Goal: Task Accomplishment & Management: Manage account settings

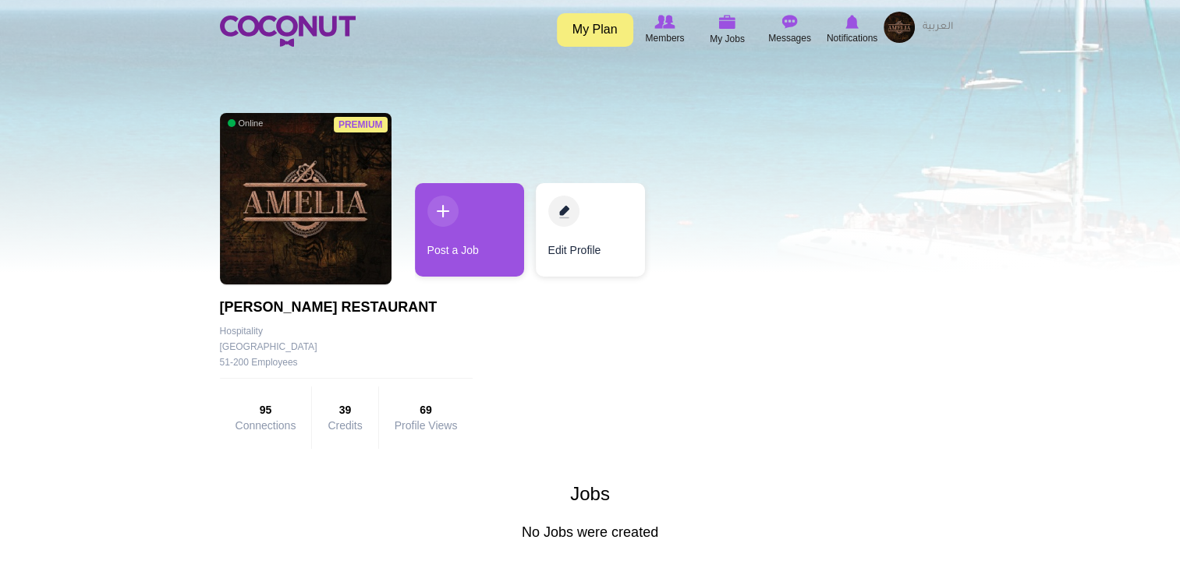
click at [604, 27] on link "My Plan" at bounding box center [595, 30] width 76 height 34
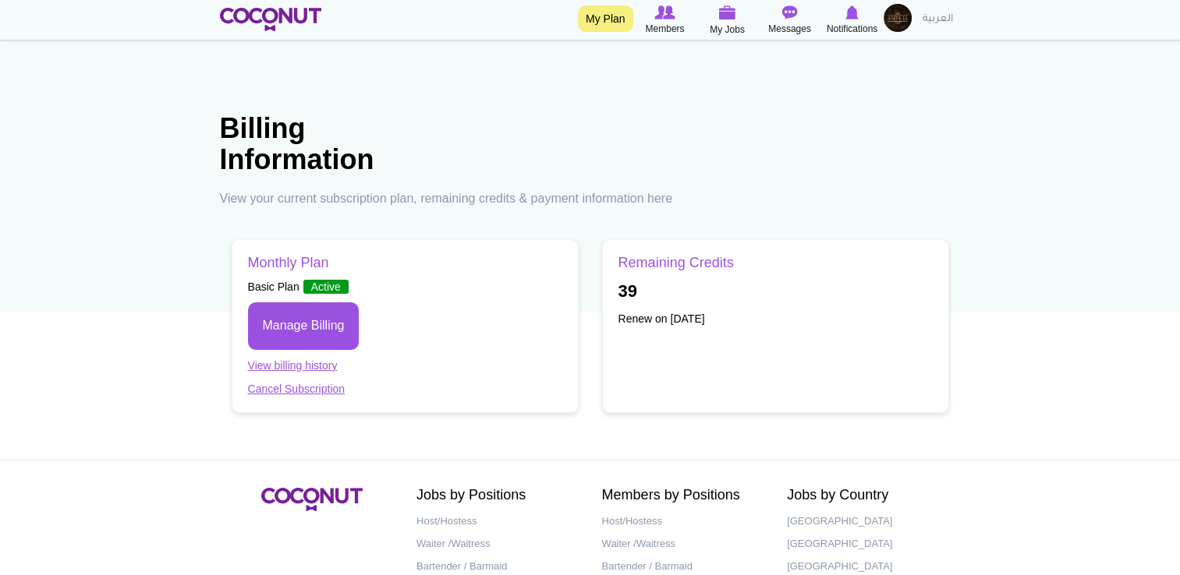
scroll to position [134, 0]
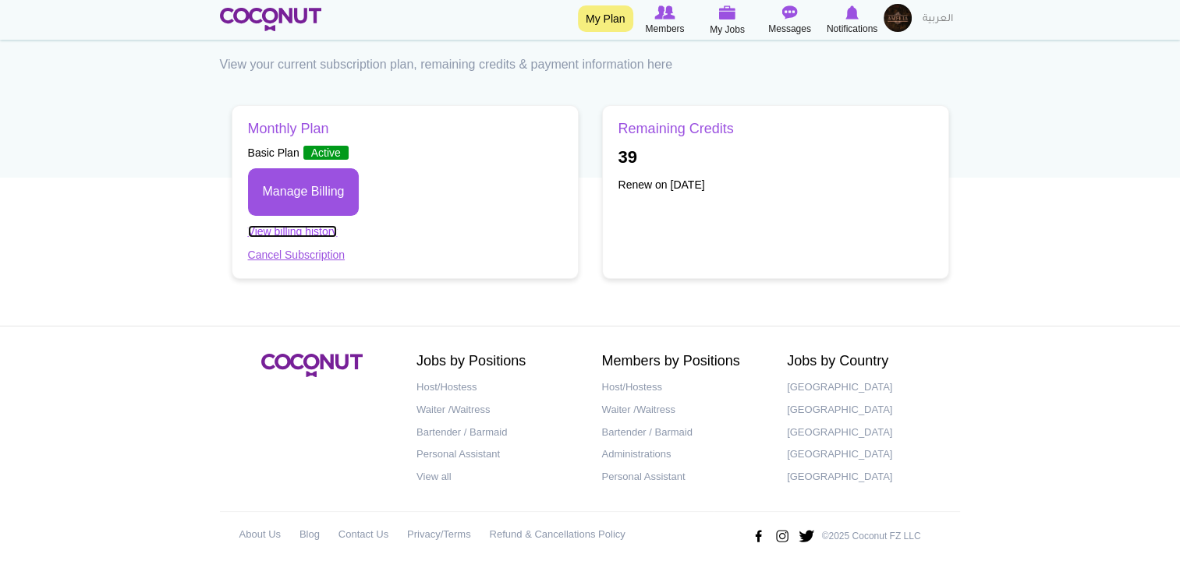
click at [310, 229] on link "View billing history" at bounding box center [293, 231] width 90 height 12
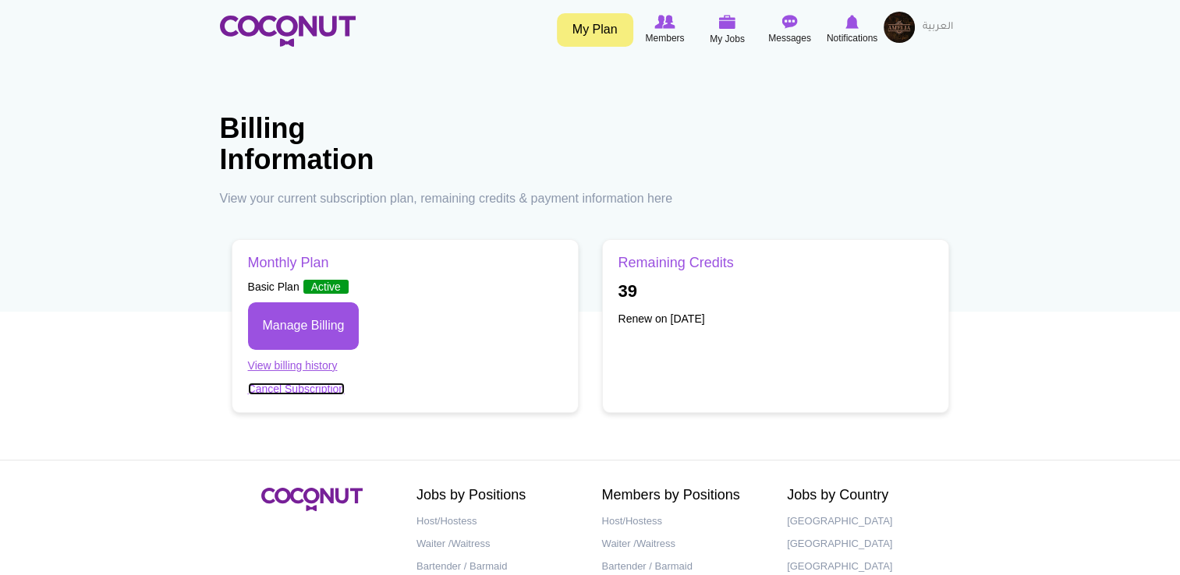
click at [311, 387] on link "Cancel Subscription" at bounding box center [296, 389] width 97 height 12
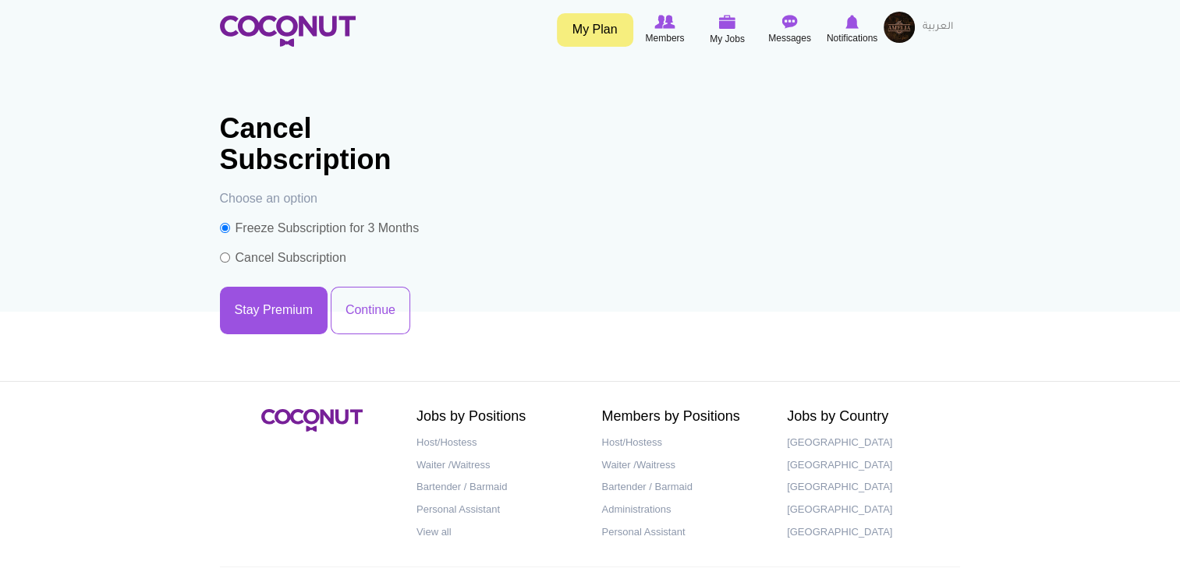
click at [247, 257] on label "Cancel Subscription" at bounding box center [283, 258] width 126 height 18
click at [230, 257] on input "Cancel Subscription" at bounding box center [225, 258] width 10 height 10
radio input "true"
click at [362, 306] on button "Continue" at bounding box center [371, 311] width 80 height 48
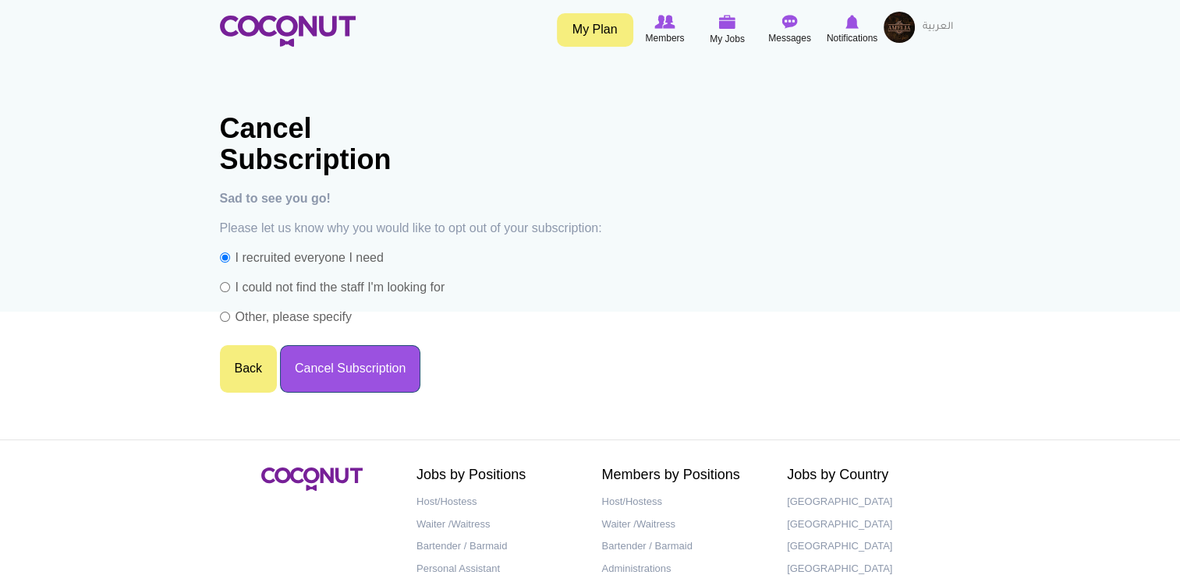
click at [367, 373] on button "Cancel Subscription" at bounding box center [350, 369] width 140 height 48
